Goal: Transaction & Acquisition: Purchase product/service

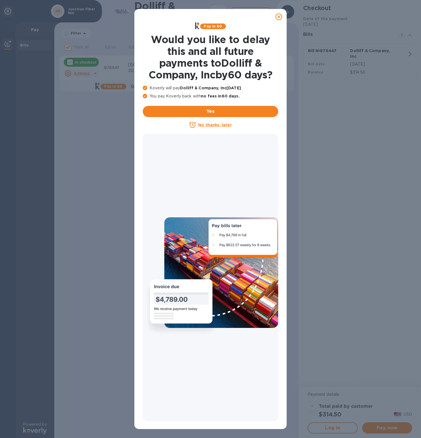
click at [279, 15] on icon at bounding box center [279, 16] width 7 height 7
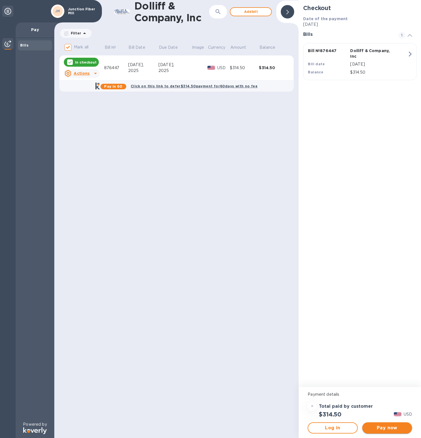
click at [378, 428] on span "Pay now" at bounding box center [387, 428] width 41 height 7
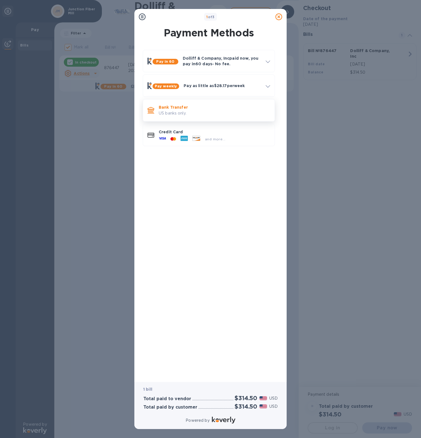
click at [198, 117] on div "Bank Transfer US banks only." at bounding box center [215, 110] width 116 height 16
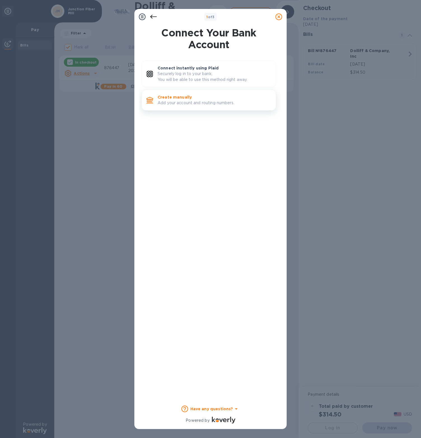
click at [186, 101] on p "Add your account and routing numbers." at bounding box center [215, 103] width 114 height 6
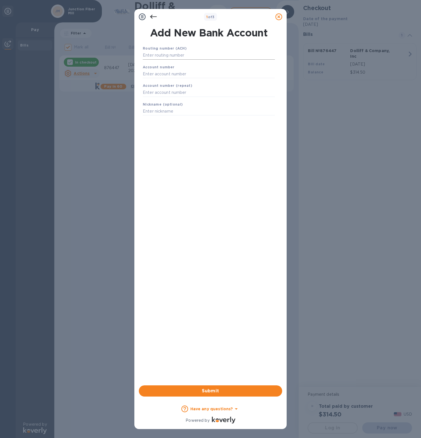
click at [169, 54] on input "text" at bounding box center [209, 55] width 132 height 8
type input "211770213"
type input "931300118"
type input "9311300118"
type input "Mascoma Bank JFM"
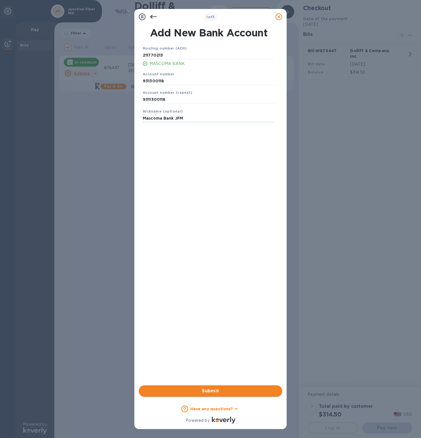
click at [249, 396] on button "Submit" at bounding box center [210, 391] width 143 height 11
click at [158, 98] on input "9311300118" at bounding box center [209, 100] width 132 height 8
type input "931300118"
click at [229, 390] on span "Submit" at bounding box center [210, 391] width 135 height 7
